Goal: Contribute content: Contribute content

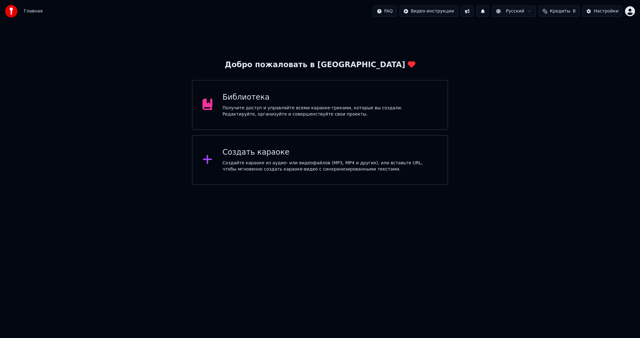
click at [352, 114] on div "Получите доступ и управляйте всеми караоке-треками, которые вы создали. Редакти…" at bounding box center [329, 111] width 215 height 12
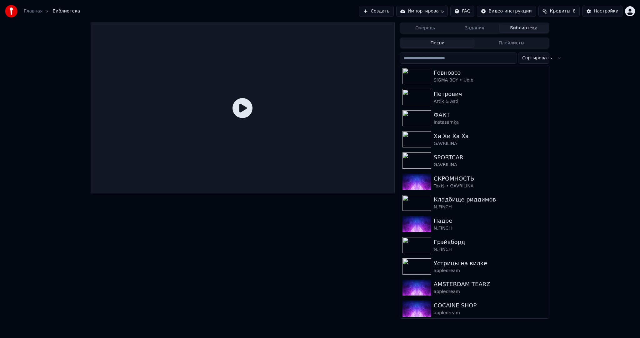
click at [439, 55] on input "search" at bounding box center [458, 57] width 117 height 11
paste input "**********"
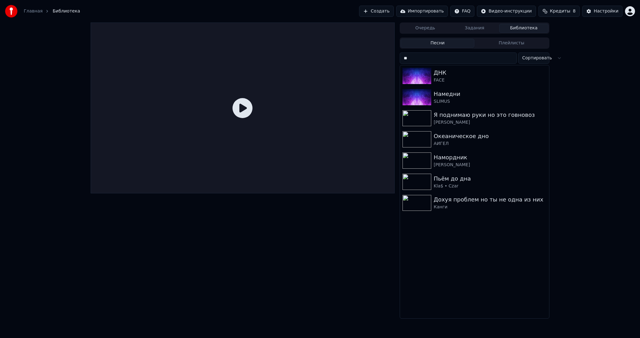
type input "*"
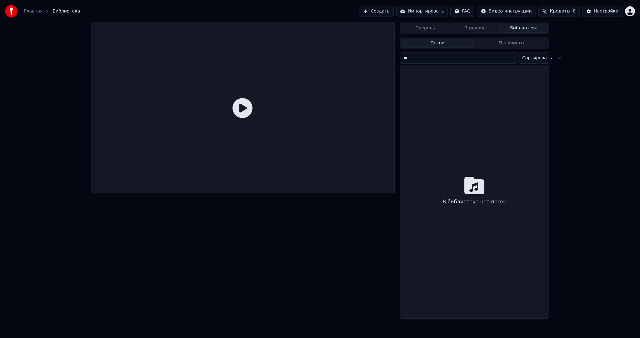
type input "*"
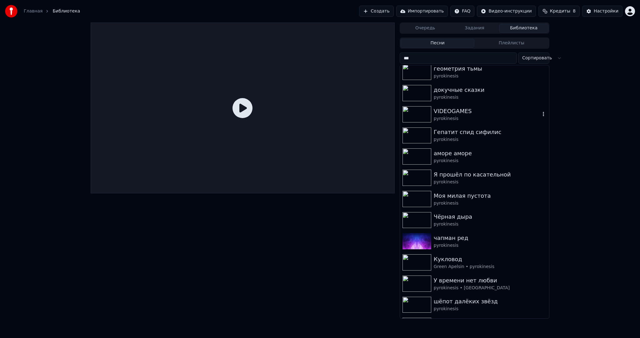
scroll to position [375, 0]
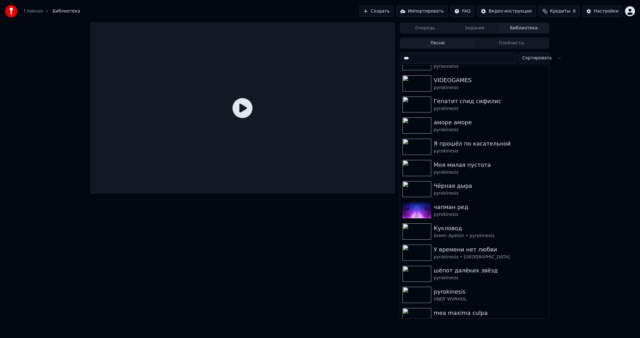
type input "***"
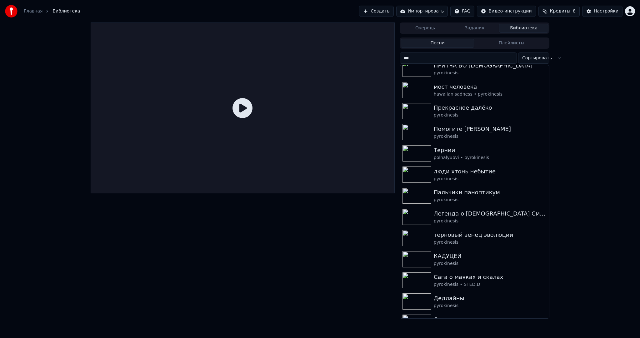
scroll to position [0, 0]
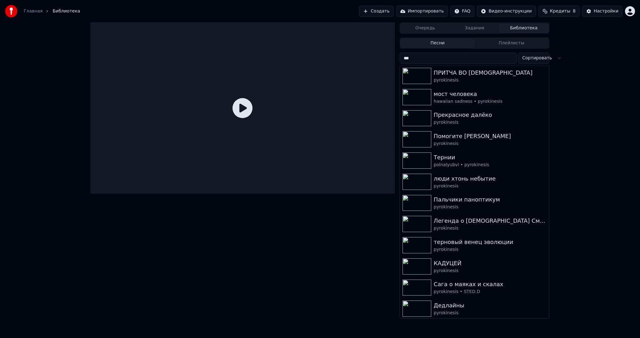
click at [383, 11] on button "Создать" at bounding box center [376, 11] width 34 height 11
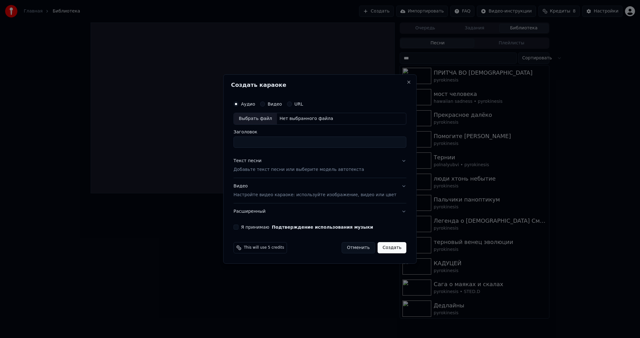
click at [357, 249] on button "Отменить" at bounding box center [357, 247] width 33 height 11
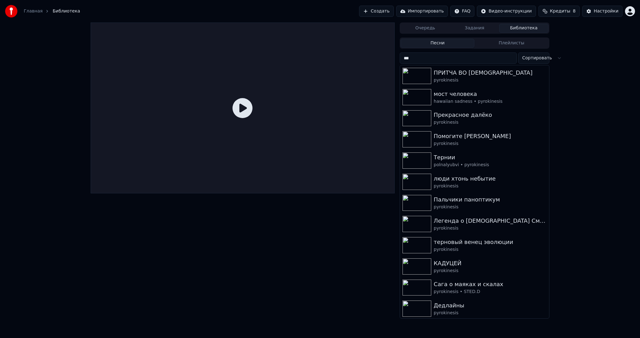
click at [393, 14] on button "Создать" at bounding box center [376, 11] width 34 height 11
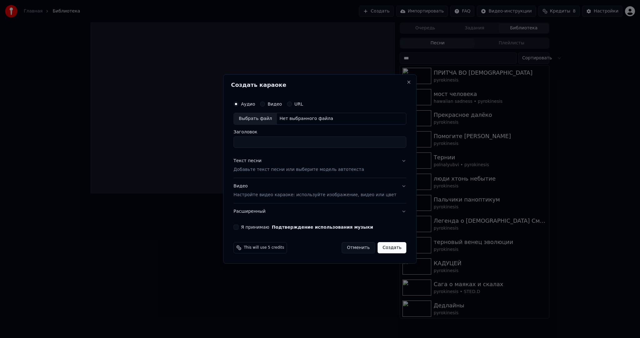
click at [266, 118] on div "Выбрать файл" at bounding box center [255, 118] width 43 height 11
click at [252, 195] on p "Настройте видео караоке: используйте изображение, видео или цвет" at bounding box center [314, 195] width 163 height 6
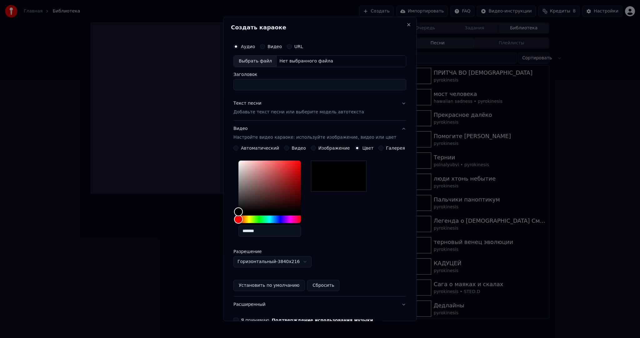
click at [289, 149] on button "Видео" at bounding box center [286, 148] width 5 height 5
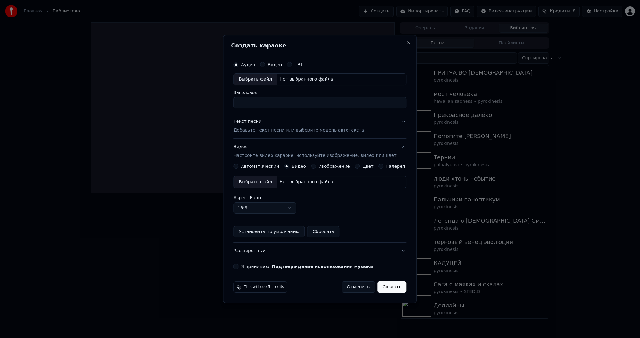
click at [262, 180] on div "Выбрать файл" at bounding box center [255, 182] width 43 height 11
click at [260, 79] on div "Выбрать файл" at bounding box center [255, 79] width 43 height 11
type input "**********"
click at [280, 128] on p "Добавьте текст песни или выберите модель автотекста" at bounding box center [298, 130] width 131 height 6
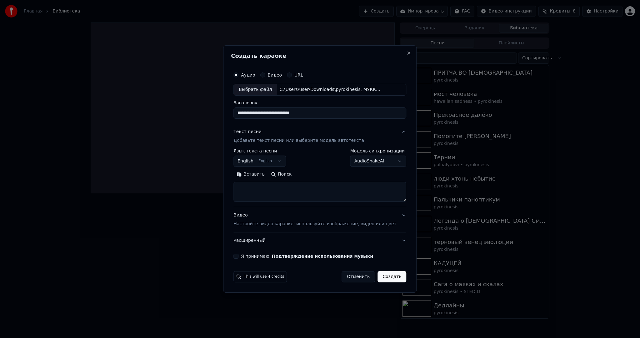
click at [260, 160] on body "Главная Библиотека Создать Импортировать FAQ Видео-инструкции Кредиты 8 Настрой…" at bounding box center [320, 169] width 640 height 338
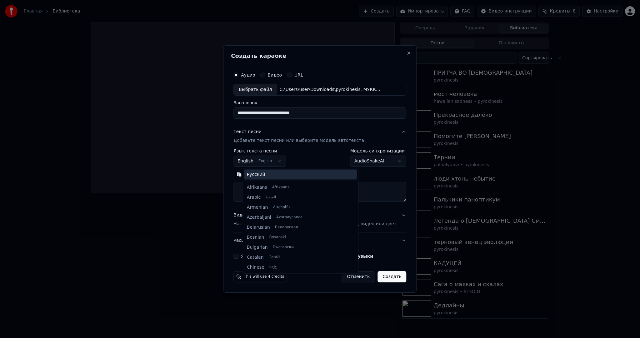
scroll to position [50, 0]
select select "**"
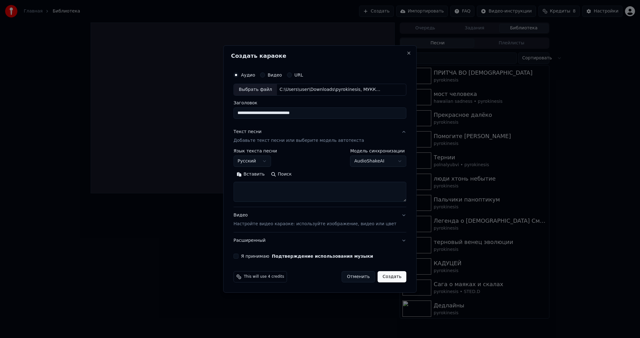
click at [272, 195] on textarea at bounding box center [319, 192] width 173 height 20
paste textarea "**********"
type textarea "**********"
click at [242, 257] on div "**********" at bounding box center [320, 163] width 178 height 195
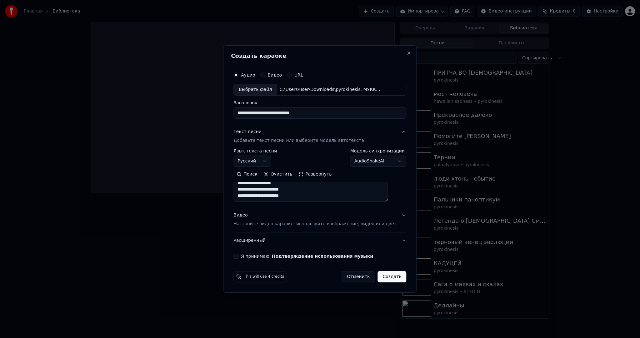
click at [238, 257] on button "Я принимаю Подтверждение использования музыки" at bounding box center [235, 256] width 5 height 5
click at [377, 277] on button "Создать" at bounding box center [391, 276] width 29 height 11
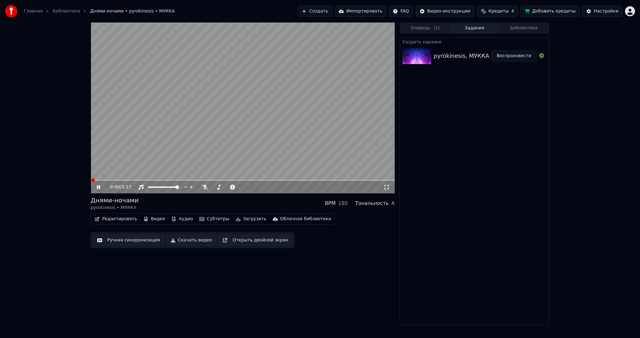
click at [241, 111] on video at bounding box center [243, 107] width 304 height 171
click at [206, 217] on button "Субтитры" at bounding box center [214, 219] width 35 height 9
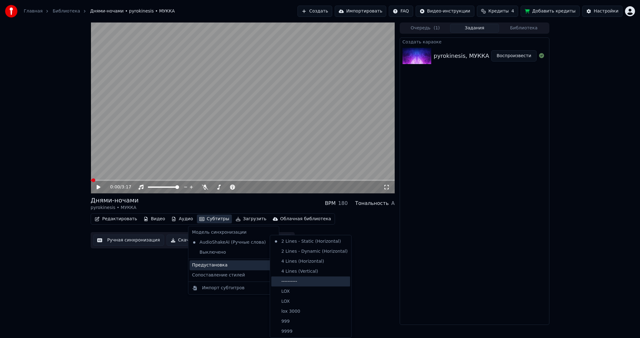
click at [311, 279] on div "----------" at bounding box center [310, 282] width 79 height 10
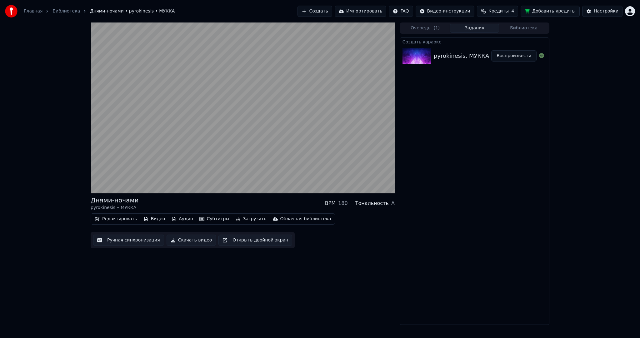
click at [113, 240] on button "Ручная синхронизация" at bounding box center [128, 240] width 71 height 11
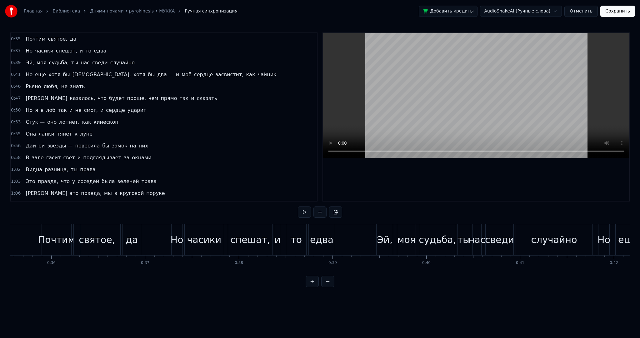
drag, startPoint x: 47, startPoint y: 230, endPoint x: 38, endPoint y: 230, distance: 8.7
click at [46, 230] on div "Почтим" at bounding box center [56, 239] width 29 height 31
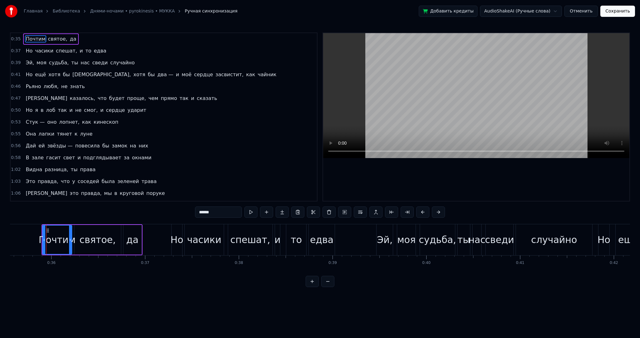
drag, startPoint x: 30, startPoint y: 229, endPoint x: 19, endPoint y: 230, distance: 10.9
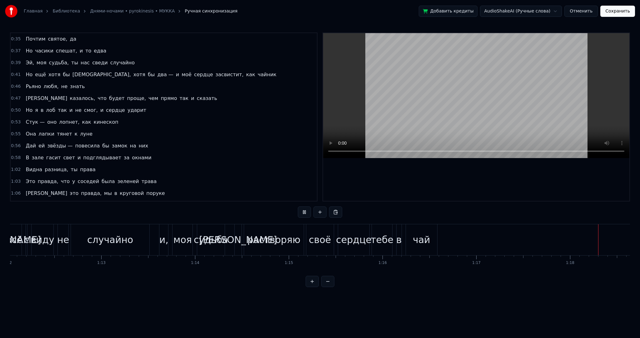
scroll to position [0, 7324]
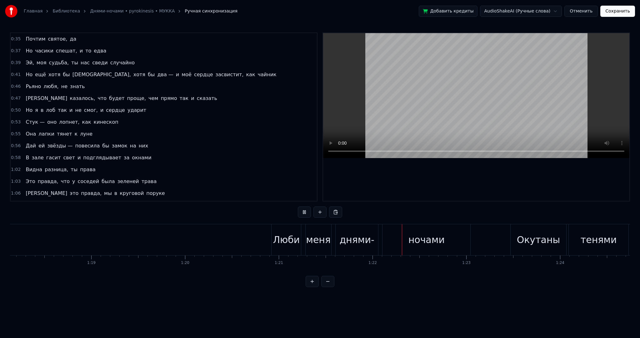
click at [411, 53] on video at bounding box center [476, 95] width 306 height 125
click at [307, 211] on button at bounding box center [304, 212] width 13 height 11
drag, startPoint x: 306, startPoint y: 212, endPoint x: 299, endPoint y: 216, distance: 8.1
click at [305, 212] on button at bounding box center [304, 212] width 13 height 11
click at [282, 237] on div "Люби" at bounding box center [286, 240] width 27 height 14
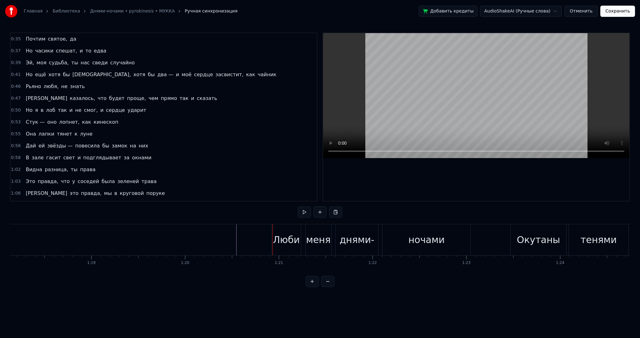
scroll to position [117, 0]
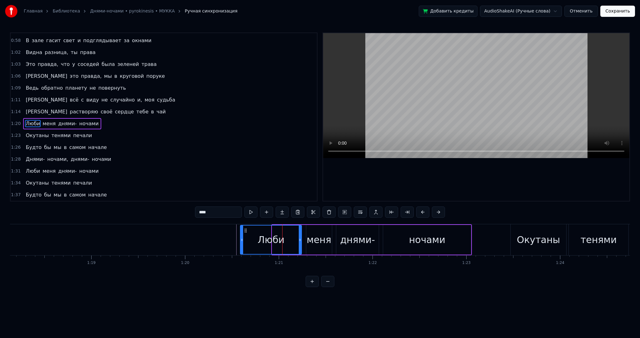
drag, startPoint x: 282, startPoint y: 237, endPoint x: 239, endPoint y: 237, distance: 43.1
click at [241, 240] on icon at bounding box center [242, 239] width 2 height 5
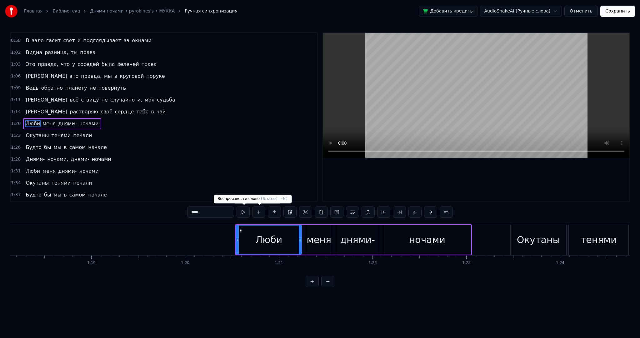
click at [239, 211] on button at bounding box center [243, 212] width 13 height 11
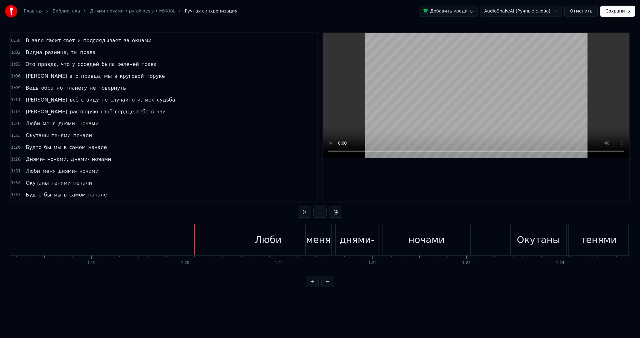
click at [308, 214] on button at bounding box center [304, 212] width 13 height 11
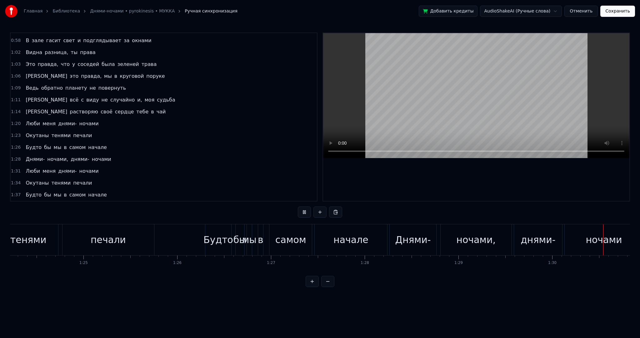
scroll to position [0, 8467]
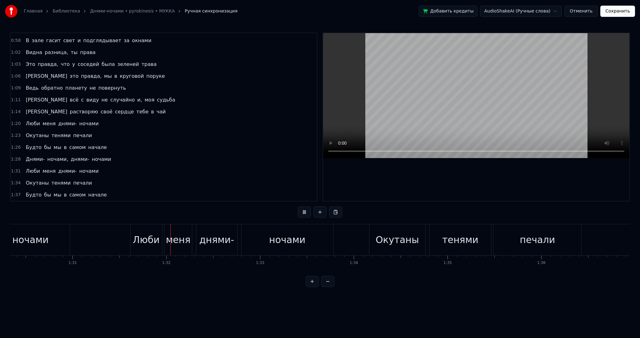
click at [393, 91] on video at bounding box center [476, 95] width 306 height 125
click at [155, 241] on div "Люби" at bounding box center [146, 240] width 27 height 14
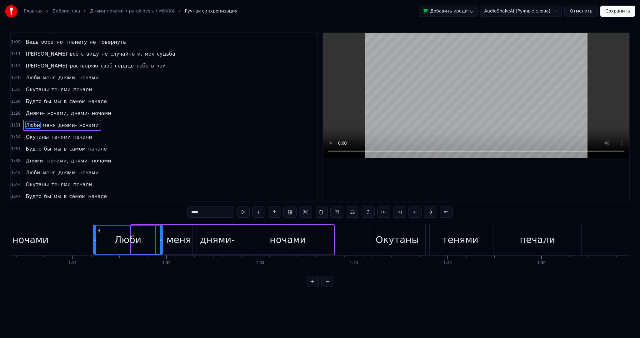
drag, startPoint x: 131, startPoint y: 242, endPoint x: 92, endPoint y: 243, distance: 38.8
click at [94, 243] on div at bounding box center [95, 240] width 2 height 28
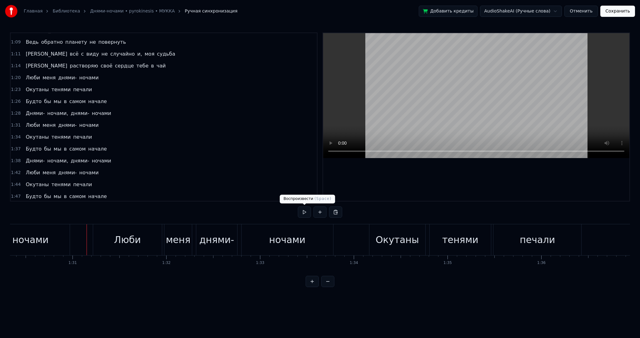
click at [304, 211] on button at bounding box center [304, 212] width 13 height 11
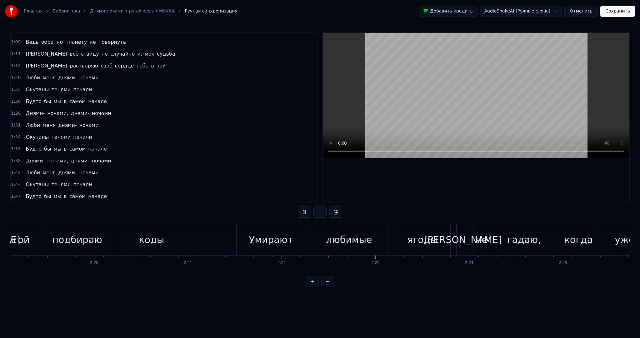
scroll to position [0, 13612]
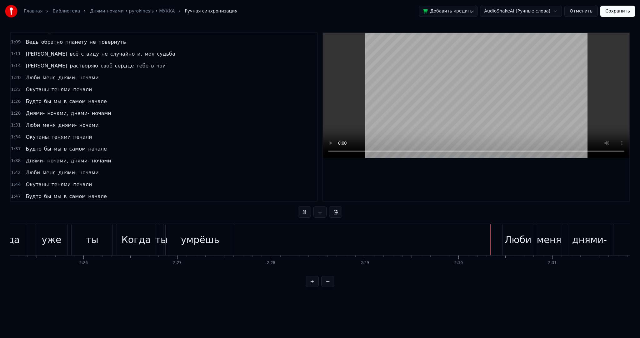
drag, startPoint x: 447, startPoint y: 85, endPoint x: 445, endPoint y: 99, distance: 13.9
click at [446, 85] on video at bounding box center [476, 95] width 306 height 125
click at [516, 243] on div "Люби" at bounding box center [518, 240] width 27 height 14
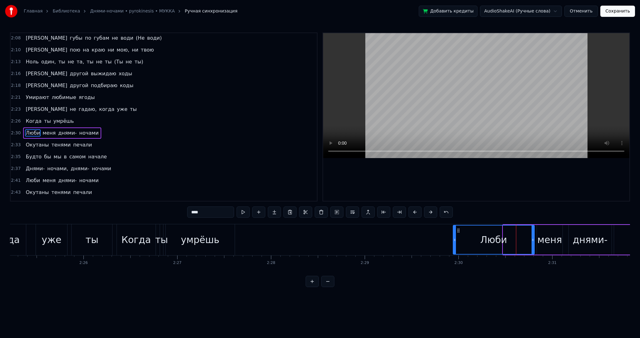
drag, startPoint x: 504, startPoint y: 244, endPoint x: 450, endPoint y: 239, distance: 53.9
click at [453, 239] on div at bounding box center [454, 240] width 2 height 28
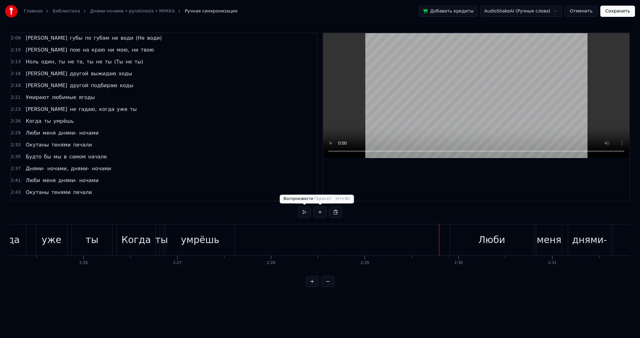
click at [301, 214] on button at bounding box center [304, 212] width 13 height 11
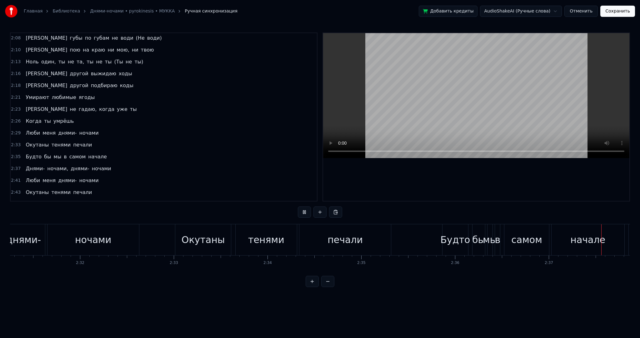
scroll to position [0, 14749]
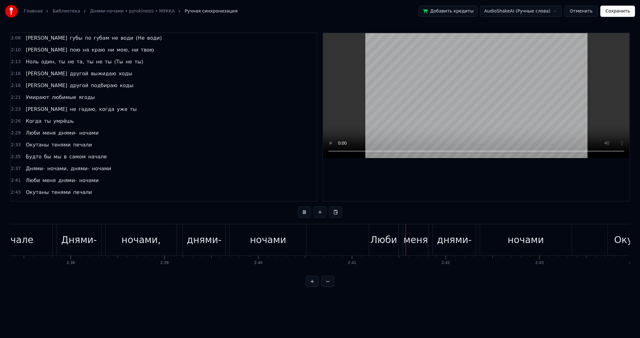
click at [302, 214] on button at bounding box center [304, 212] width 13 height 11
click at [373, 244] on div "Люби" at bounding box center [383, 240] width 27 height 14
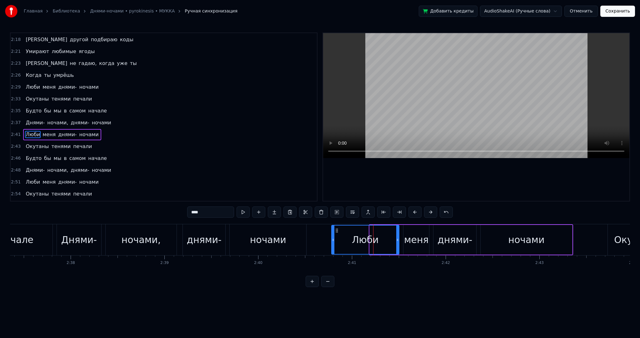
drag, startPoint x: 370, startPoint y: 243, endPoint x: 327, endPoint y: 240, distance: 43.6
click at [332, 240] on div at bounding box center [333, 240] width 2 height 28
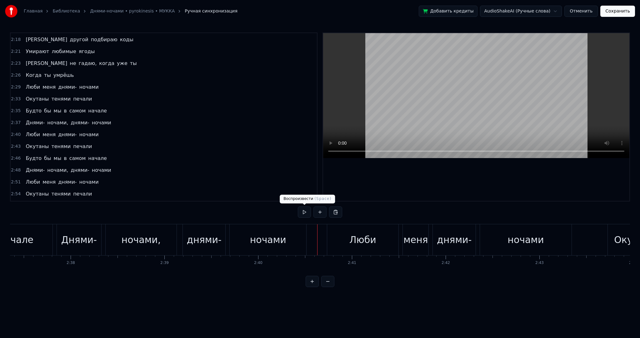
click at [297, 211] on div "0:35 Почтим святое, да 0:37 Но часики спешат, и то едва 0:39 Эй, моя судьба, ты…" at bounding box center [320, 159] width 620 height 255
click at [302, 212] on button at bounding box center [304, 212] width 13 height 11
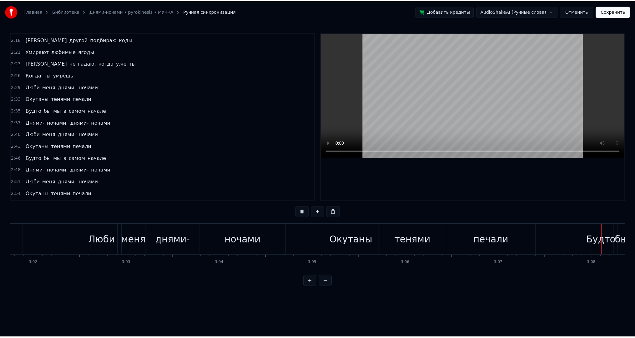
scroll to position [0, 17609]
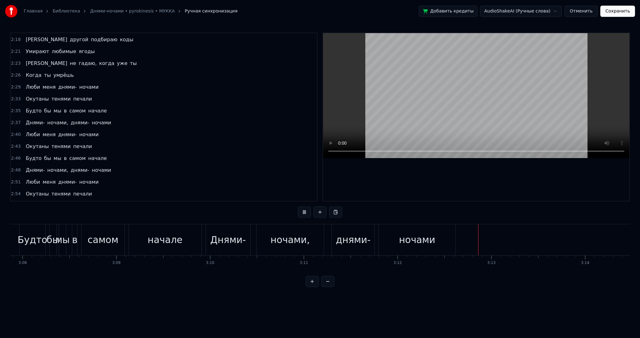
drag, startPoint x: 489, startPoint y: 87, endPoint x: 576, endPoint y: 37, distance: 101.2
click at [490, 87] on video at bounding box center [476, 95] width 306 height 125
click at [610, 12] on button "Сохранить" at bounding box center [617, 11] width 35 height 11
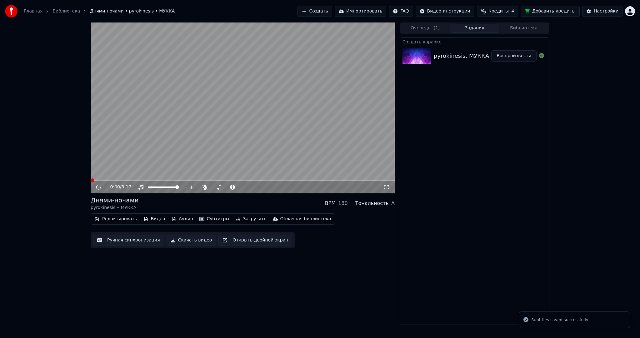
click at [197, 124] on video at bounding box center [243, 107] width 304 height 171
click at [128, 218] on button "Редактировать" at bounding box center [115, 219] width 47 height 9
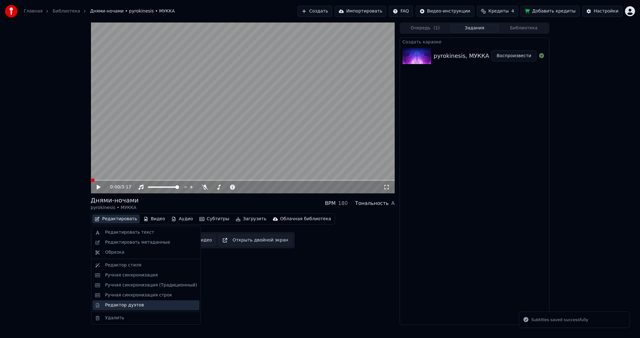
click at [134, 303] on div "Редактор дуэтов" at bounding box center [124, 305] width 39 height 6
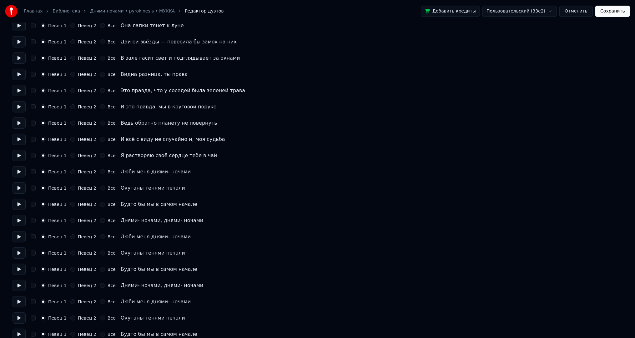
scroll to position [219, 0]
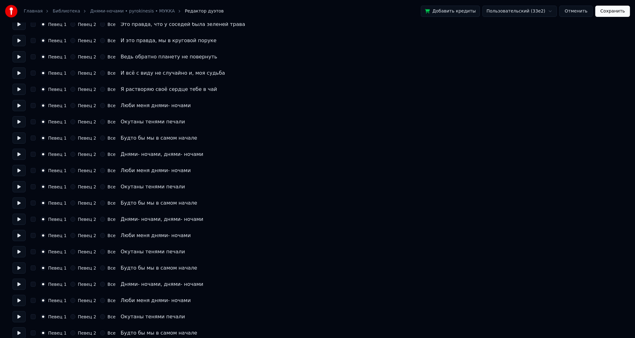
drag, startPoint x: 195, startPoint y: 205, endPoint x: 193, endPoint y: 229, distance: 24.1
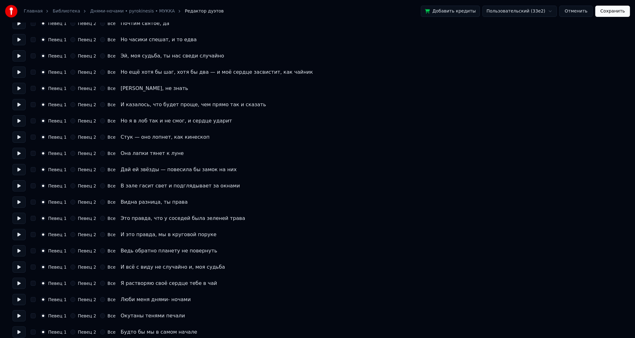
scroll to position [0, 0]
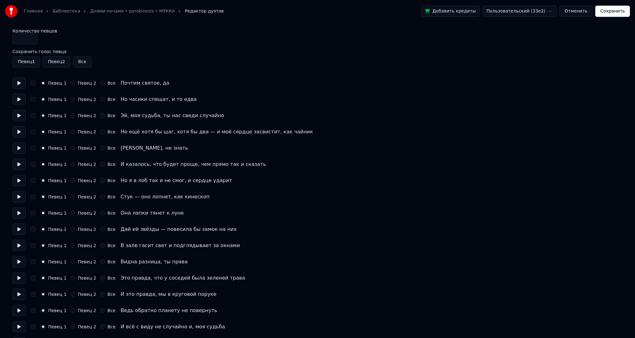
drag, startPoint x: 178, startPoint y: 217, endPoint x: 181, endPoint y: 141, distance: 76.3
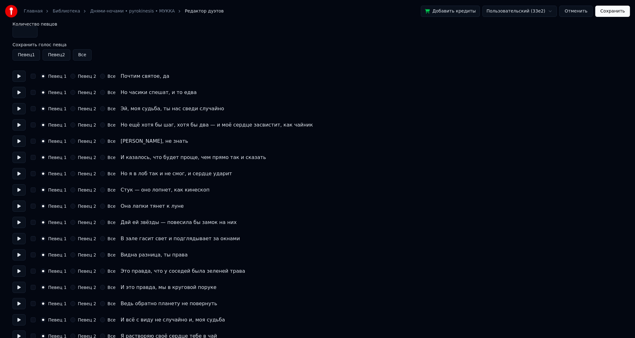
scroll to position [49, 0]
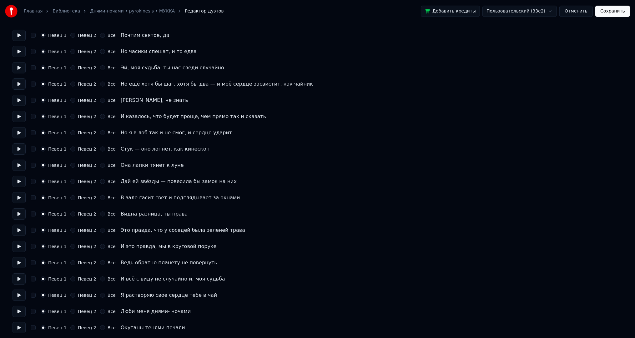
drag, startPoint x: 182, startPoint y: 210, endPoint x: 186, endPoint y: 235, distance: 25.1
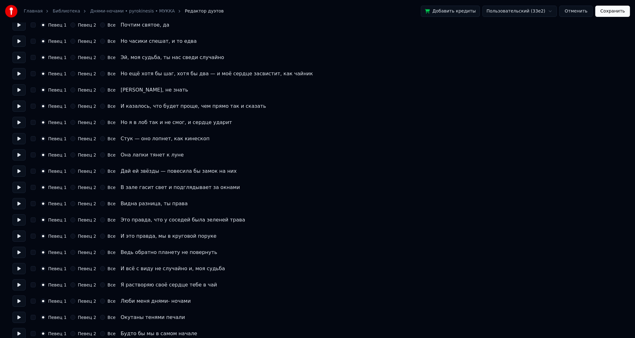
scroll to position [87, 0]
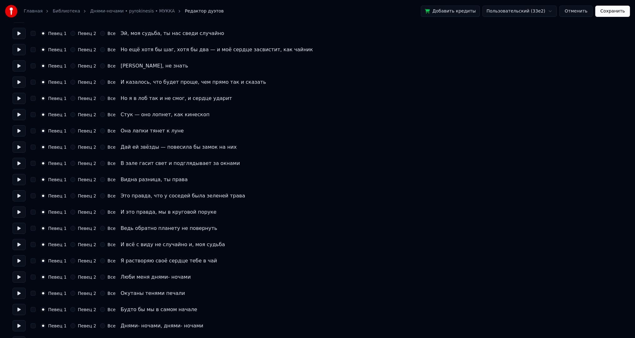
drag, startPoint x: 197, startPoint y: 252, endPoint x: 202, endPoint y: 266, distance: 15.6
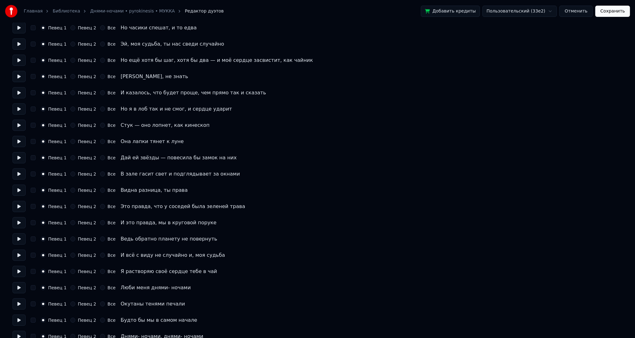
scroll to position [65, 0]
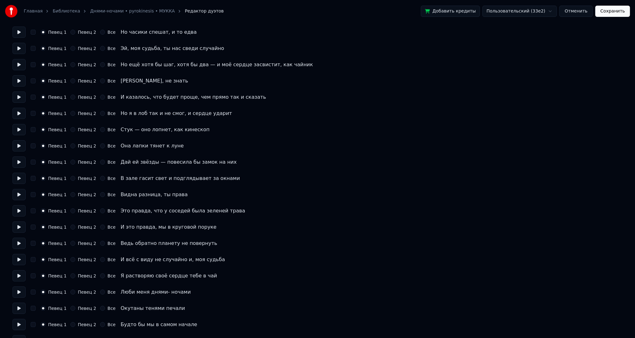
drag, startPoint x: 199, startPoint y: 237, endPoint x: 198, endPoint y: 232, distance: 4.4
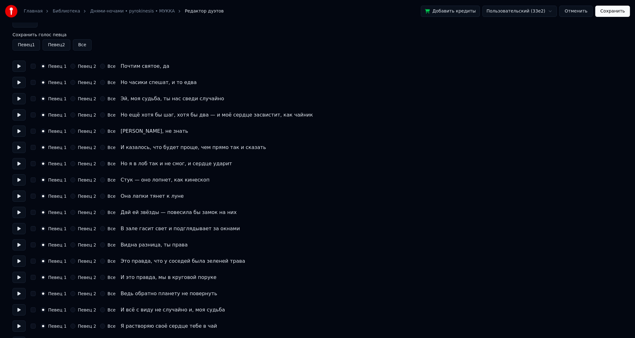
drag, startPoint x: 181, startPoint y: 168, endPoint x: 180, endPoint y: 159, distance: 8.9
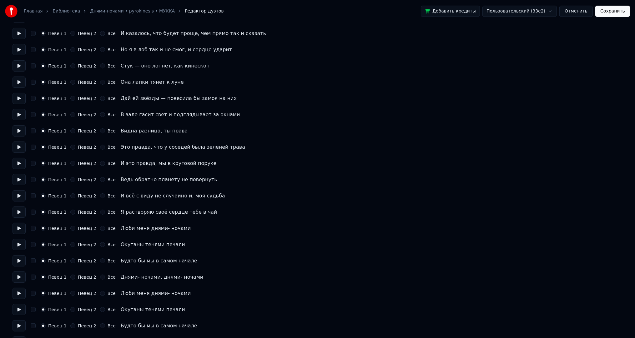
drag, startPoint x: 213, startPoint y: 217, endPoint x: 214, endPoint y: 228, distance: 10.3
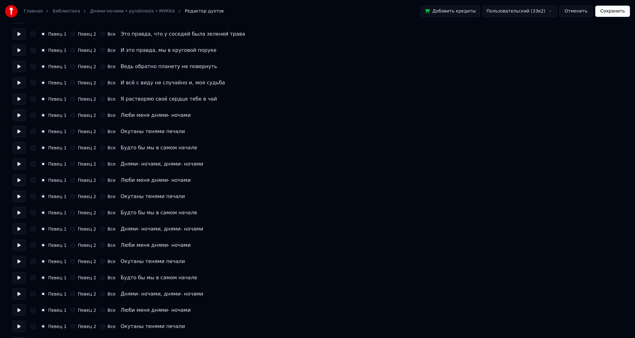
scroll to position [54, 0]
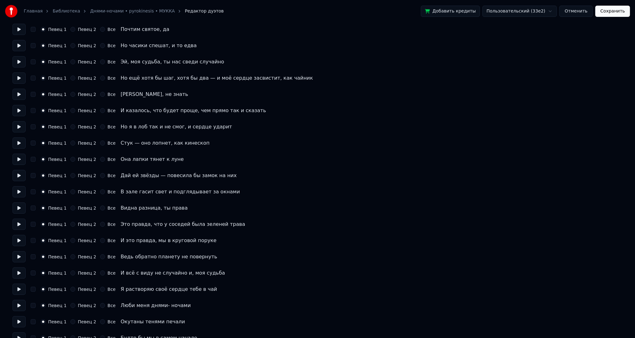
drag, startPoint x: 214, startPoint y: 227, endPoint x: 276, endPoint y: 122, distance: 122.7
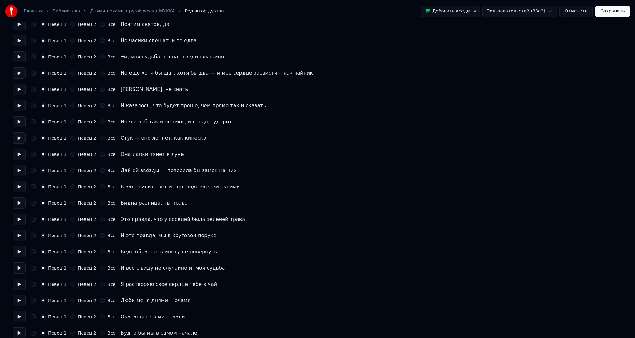
drag, startPoint x: 431, startPoint y: 129, endPoint x: 414, endPoint y: 168, distance: 42.8
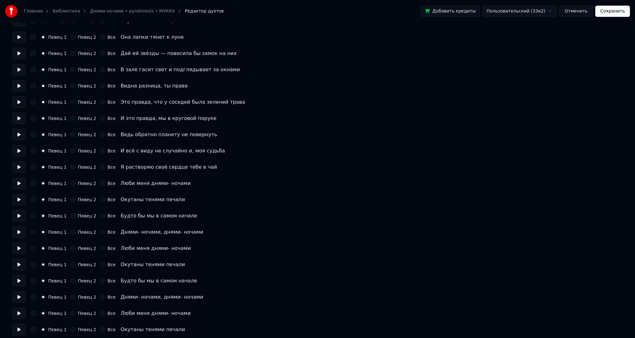
drag, startPoint x: 452, startPoint y: 145, endPoint x: 442, endPoint y: 173, distance: 29.3
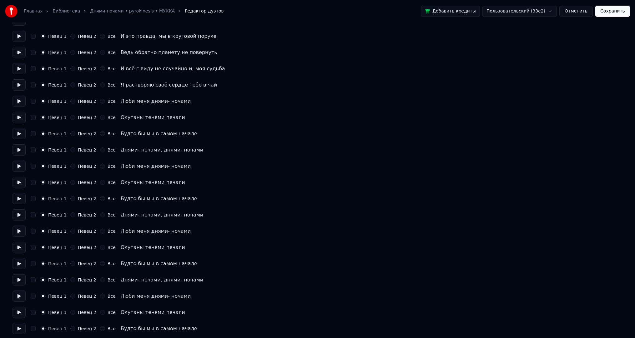
drag, startPoint x: 432, startPoint y: 165, endPoint x: 398, endPoint y: 218, distance: 63.0
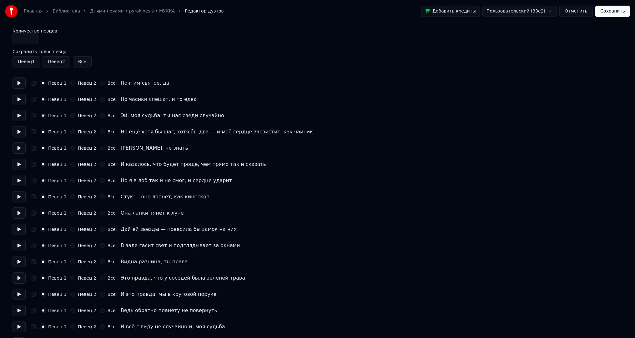
drag, startPoint x: 384, startPoint y: 210, endPoint x: 458, endPoint y: 100, distance: 132.6
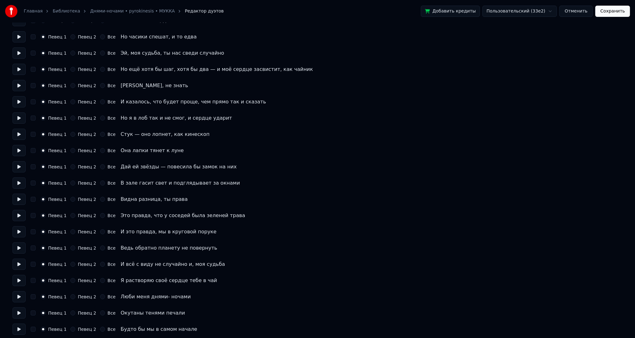
drag, startPoint x: 458, startPoint y: 110, endPoint x: 456, endPoint y: 126, distance: 16.7
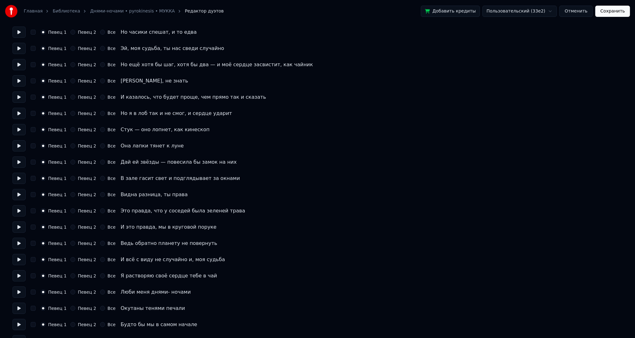
click at [580, 13] on button "Отменить" at bounding box center [575, 11] width 33 height 11
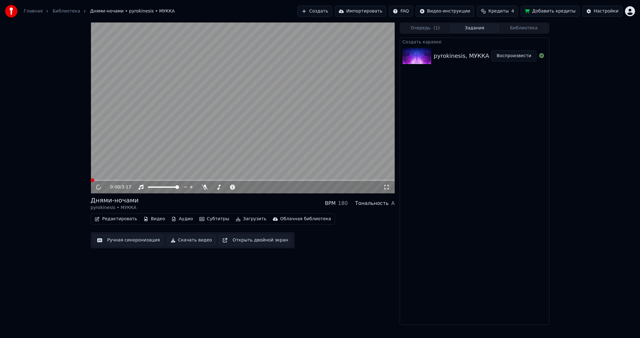
click at [297, 137] on video at bounding box center [243, 107] width 304 height 171
drag, startPoint x: 244, startPoint y: 151, endPoint x: 214, endPoint y: 165, distance: 33.7
click at [242, 152] on video at bounding box center [243, 107] width 304 height 171
click at [179, 188] on span at bounding box center [163, 187] width 31 height 1
click at [166, 185] on span at bounding box center [164, 187] width 4 height 4
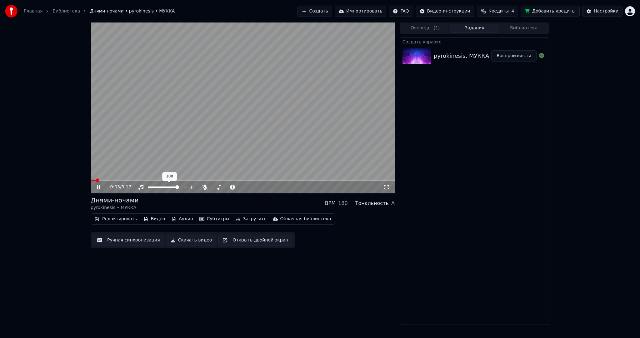
click at [217, 142] on video at bounding box center [243, 107] width 304 height 171
click at [240, 142] on video at bounding box center [243, 107] width 304 height 171
click at [148, 187] on span at bounding box center [150, 187] width 4 height 4
click at [136, 179] on video at bounding box center [243, 107] width 304 height 171
click at [139, 180] on div "0:22 / 3:17" at bounding box center [243, 107] width 304 height 171
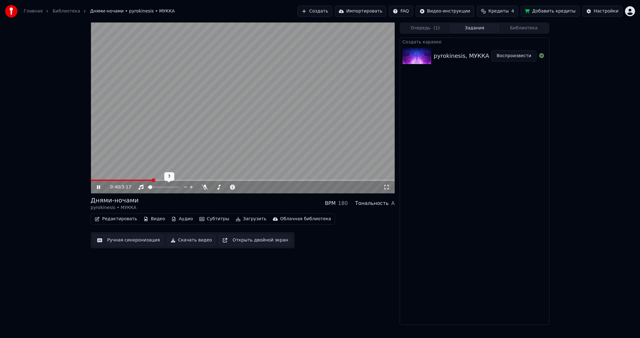
click at [152, 187] on span at bounding box center [150, 187] width 4 height 4
click at [177, 187] on span at bounding box center [175, 187] width 4 height 4
drag, startPoint x: 210, startPoint y: 125, endPoint x: 213, endPoint y: 128, distance: 4.0
click at [211, 125] on video at bounding box center [243, 107] width 304 height 171
click at [241, 218] on button "Загрузить" at bounding box center [251, 219] width 36 height 9
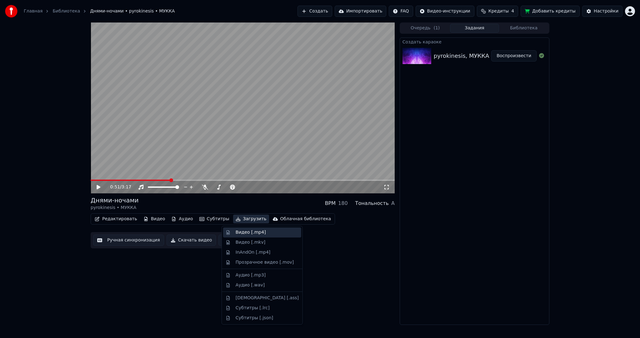
click at [242, 231] on div "Видео [.mp4]" at bounding box center [251, 232] width 30 height 6
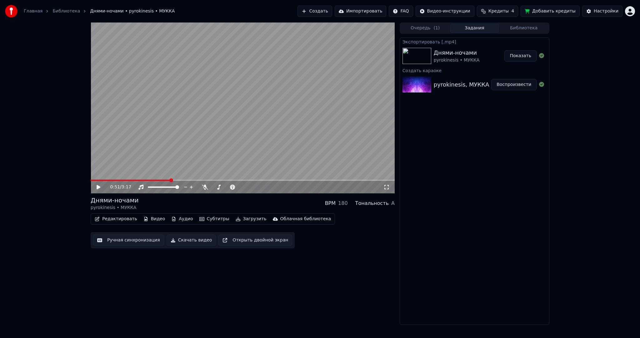
click at [332, 9] on button "Создать" at bounding box center [314, 11] width 34 height 11
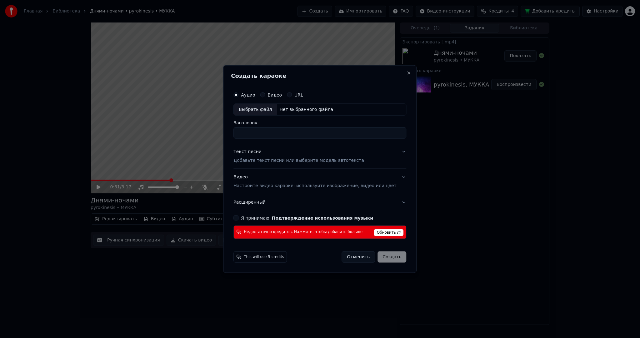
click at [265, 107] on div "Выбрать файл" at bounding box center [255, 109] width 43 height 11
type input "**********"
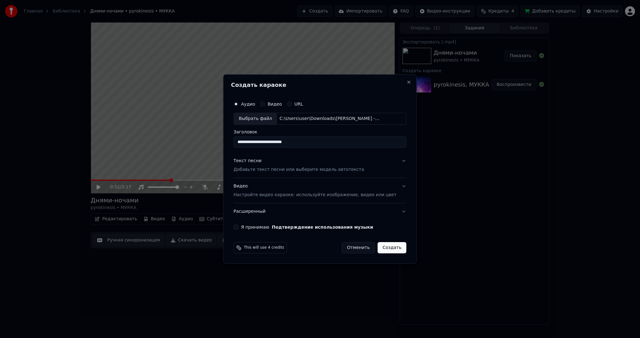
click at [271, 167] on p "Добавьте текст песни или выберите модель автотекста" at bounding box center [298, 170] width 131 height 6
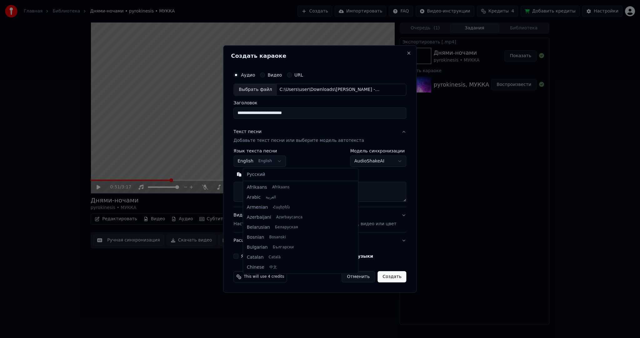
click at [263, 162] on body "Главная Библиотека Днями-ночами • pyrokinesis • МУККА Создать Импортировать FAQ…" at bounding box center [320, 169] width 640 height 338
select select "**"
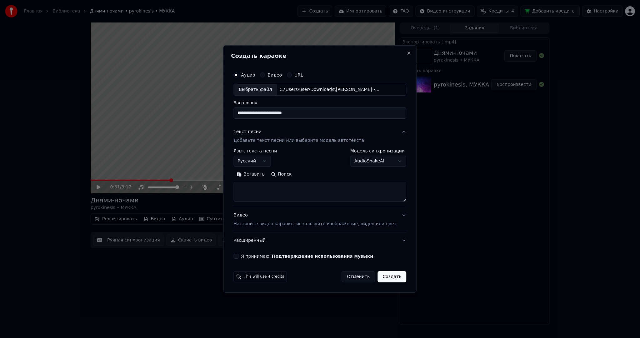
click at [274, 190] on textarea at bounding box center [319, 192] width 173 height 20
paste textarea "**********"
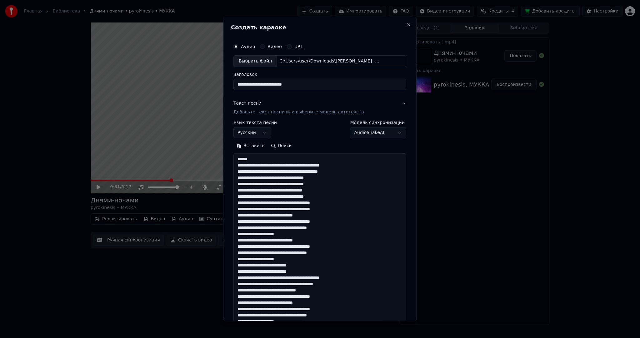
scroll to position [276, 0]
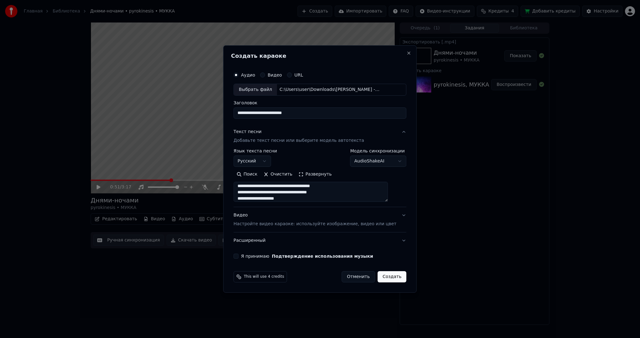
type textarea "**********"
click at [274, 223] on p "Настройте видео караоке: используйте изображение, видео или цвет" at bounding box center [314, 224] width 163 height 6
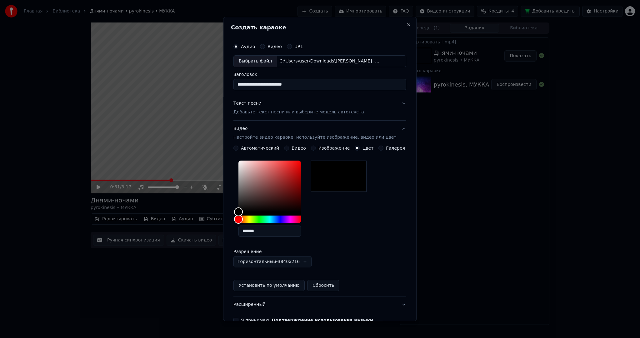
click at [287, 147] on div "Видео" at bounding box center [295, 148] width 22 height 5
click at [287, 147] on button "Видео" at bounding box center [286, 148] width 5 height 5
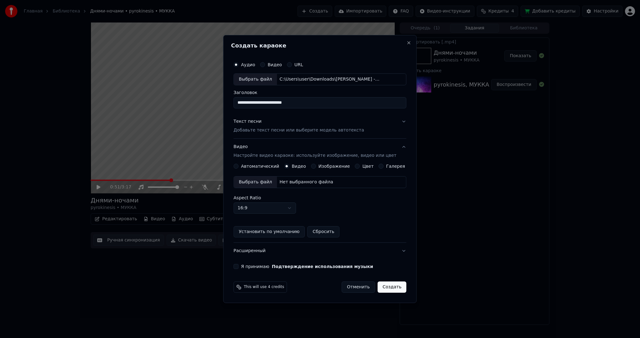
click at [263, 182] on div "Выбрать файл" at bounding box center [255, 182] width 43 height 11
click at [238, 267] on button "Я принимаю Подтверждение использования музыки" at bounding box center [235, 266] width 5 height 5
click at [381, 287] on button "Создать" at bounding box center [391, 287] width 29 height 11
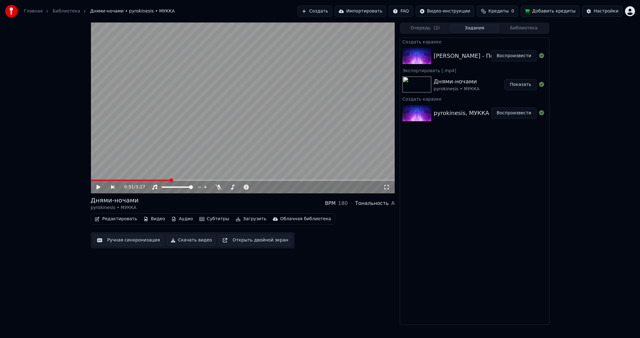
click at [523, 53] on button "Воспроизвести" at bounding box center [513, 55] width 45 height 11
drag, startPoint x: 216, startPoint y: 121, endPoint x: 202, endPoint y: 204, distance: 83.6
click at [216, 122] on video at bounding box center [243, 107] width 304 height 171
click at [202, 222] on button "Субтитры" at bounding box center [214, 219] width 35 height 9
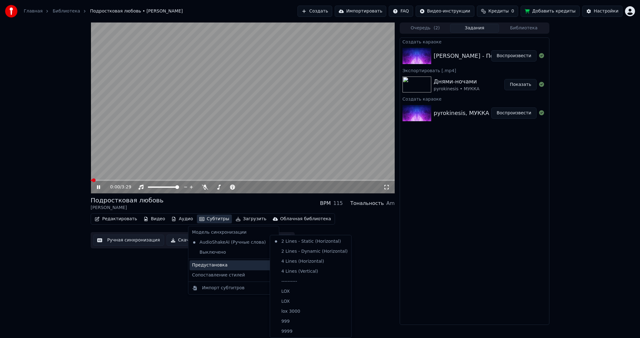
click at [226, 264] on div "Предустановка" at bounding box center [234, 265] width 88 height 10
click at [290, 283] on div "----------" at bounding box center [310, 282] width 79 height 10
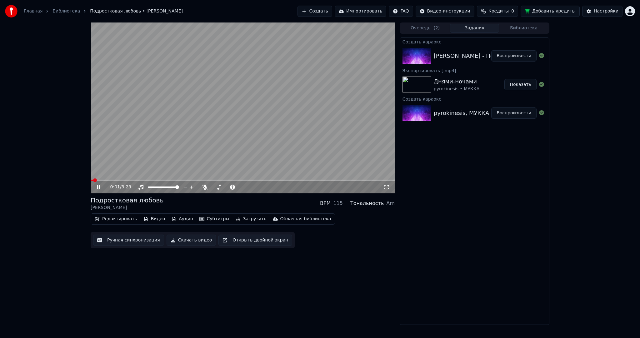
click at [136, 243] on button "Ручная синхронизация" at bounding box center [128, 240] width 71 height 11
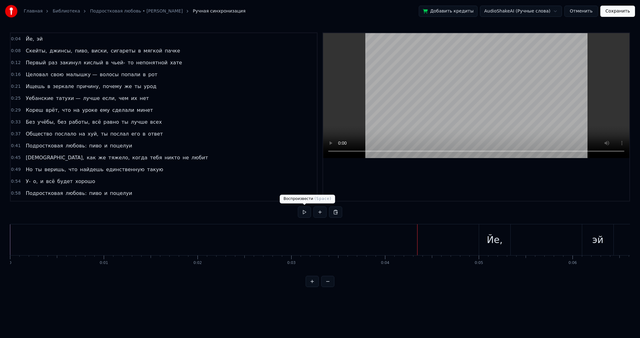
click at [305, 211] on button at bounding box center [304, 212] width 13 height 11
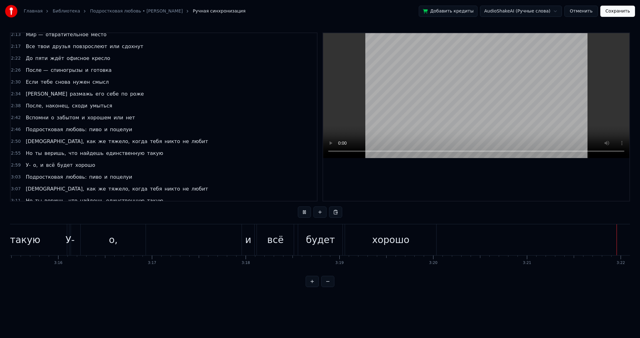
scroll to position [0, 18896]
click at [440, 83] on video at bounding box center [476, 95] width 306 height 125
click at [622, 4] on div "Главная Библиотека Подростковая любовь • [PERSON_NAME] Ручная синхронизация Доб…" at bounding box center [320, 11] width 640 height 22
click at [621, 6] on button "Сохранить" at bounding box center [617, 11] width 35 height 11
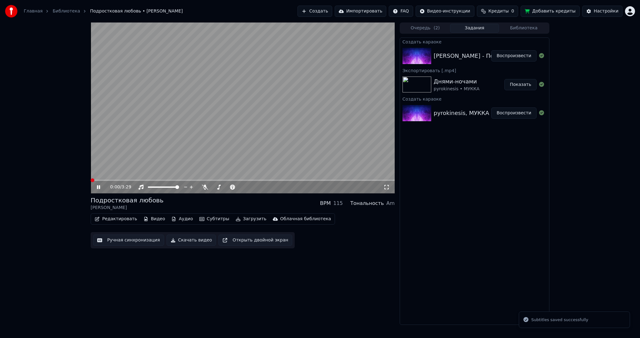
click at [250, 128] on video at bounding box center [243, 107] width 304 height 171
click at [239, 220] on button "Загрузить" at bounding box center [251, 219] width 36 height 9
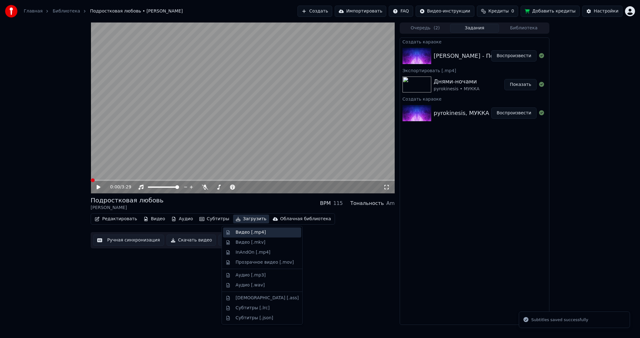
click at [244, 232] on div "Видео [.mp4]" at bounding box center [251, 232] width 30 height 6
